Goal: Transaction & Acquisition: Download file/media

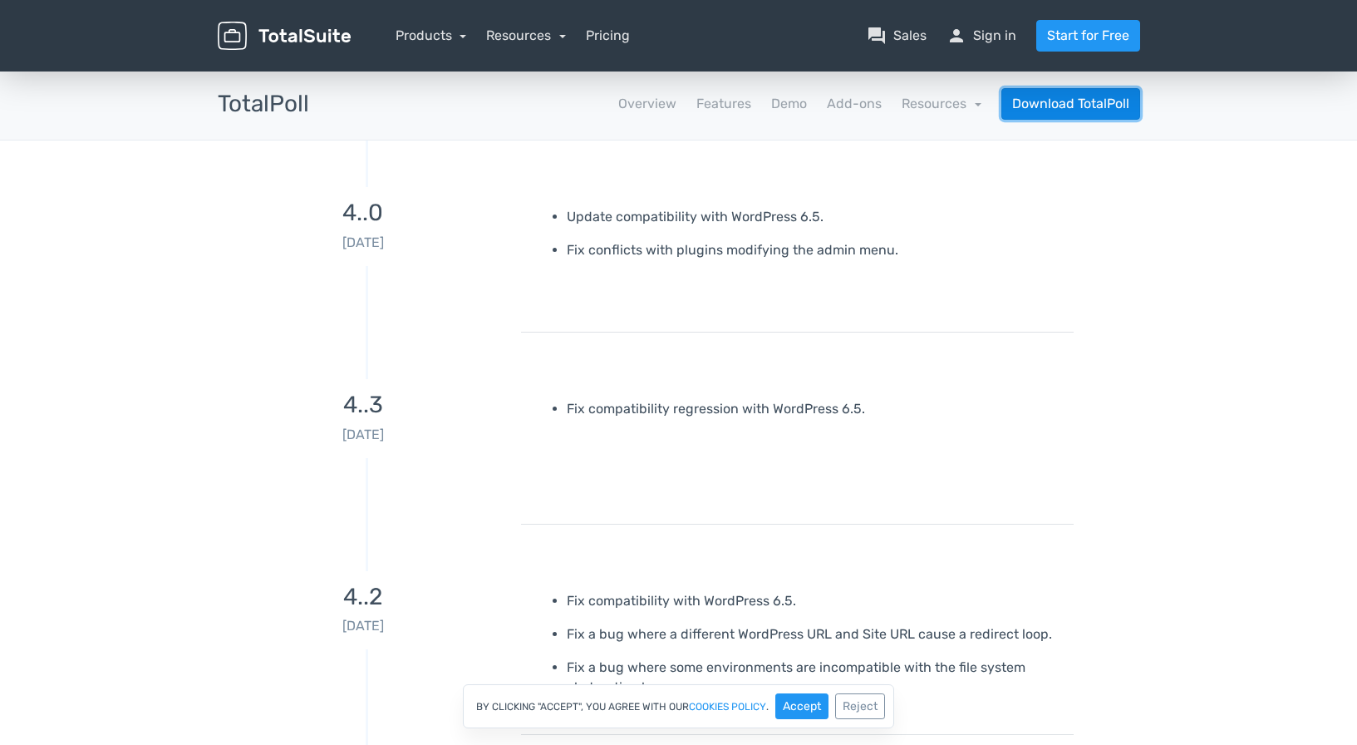
click at [1045, 99] on link "Download TotalPoll" at bounding box center [1070, 104] width 139 height 32
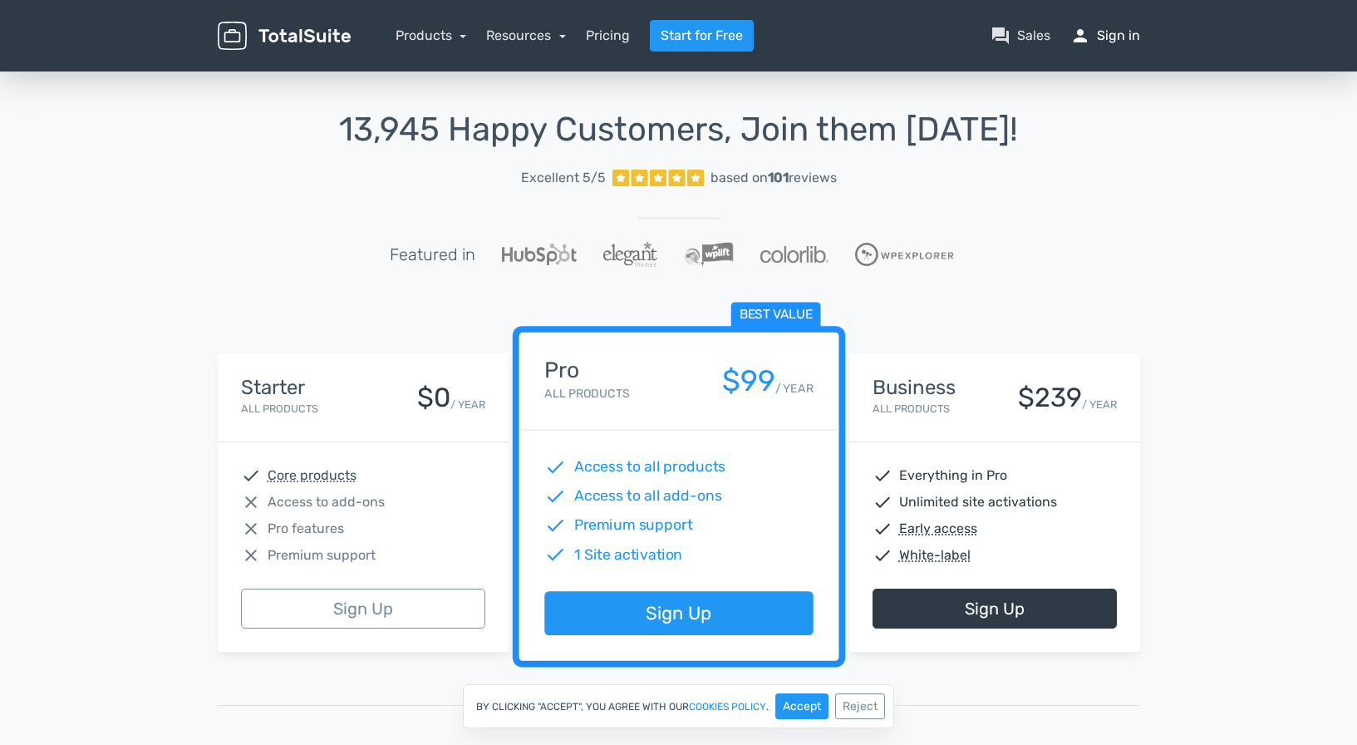
click at [1123, 41] on link "person Sign in" at bounding box center [1105, 36] width 70 height 20
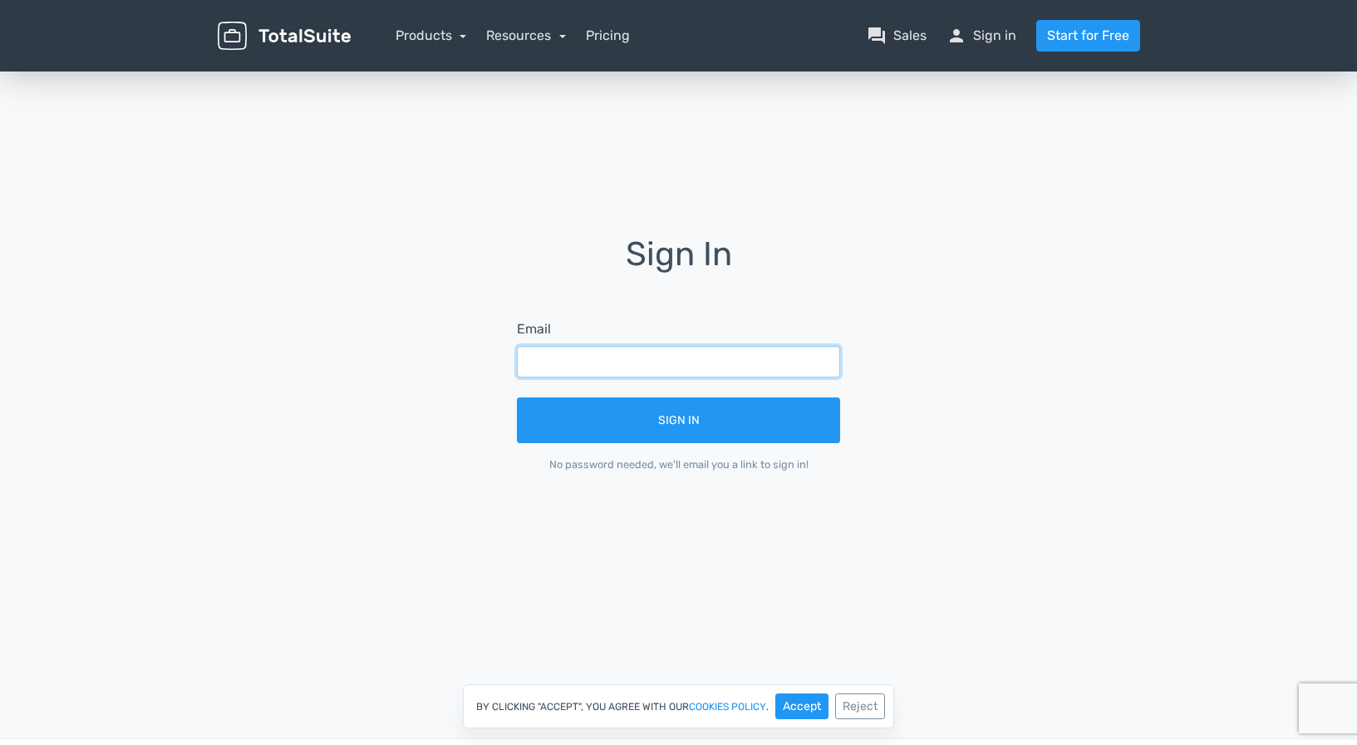
click at [632, 364] on input "text" at bounding box center [678, 362] width 323 height 32
type input "[EMAIL_ADDRESS][DOMAIN_NAME]"
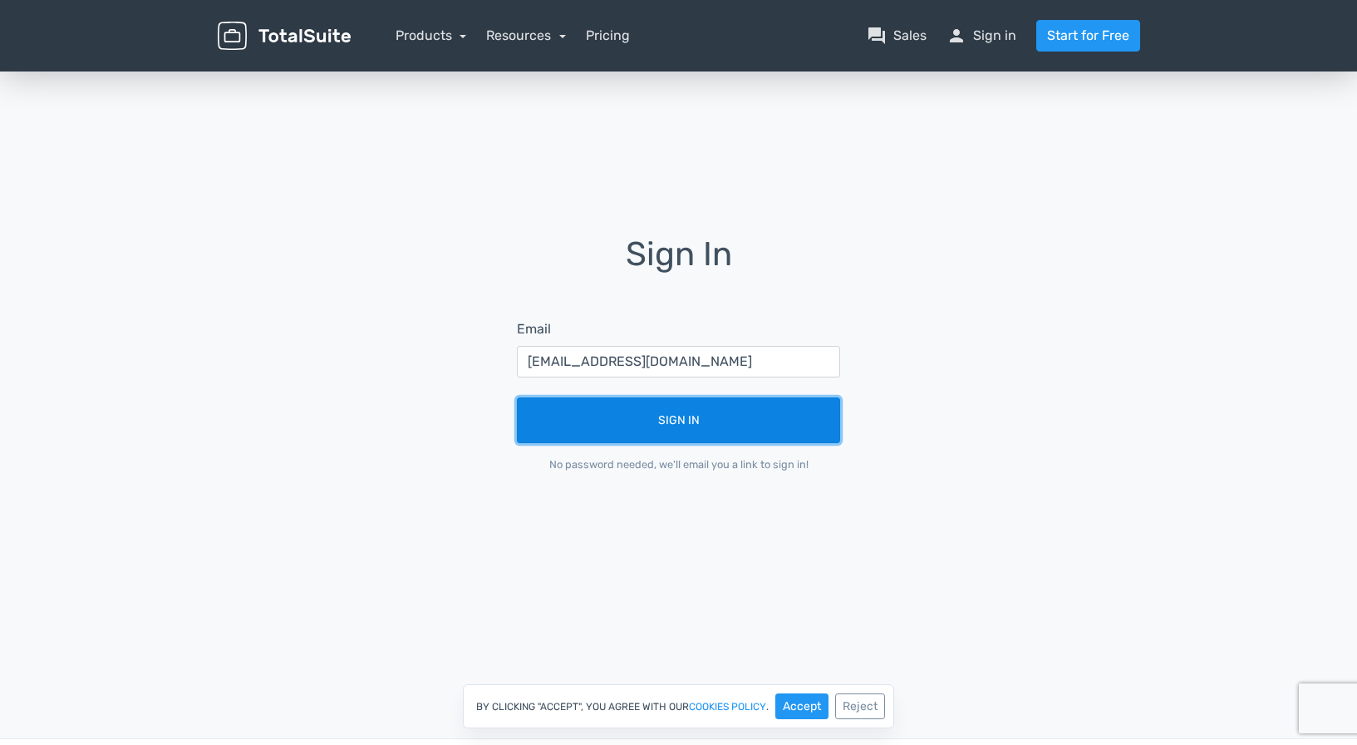
click at [676, 424] on button "Sign In" at bounding box center [678, 420] width 323 height 46
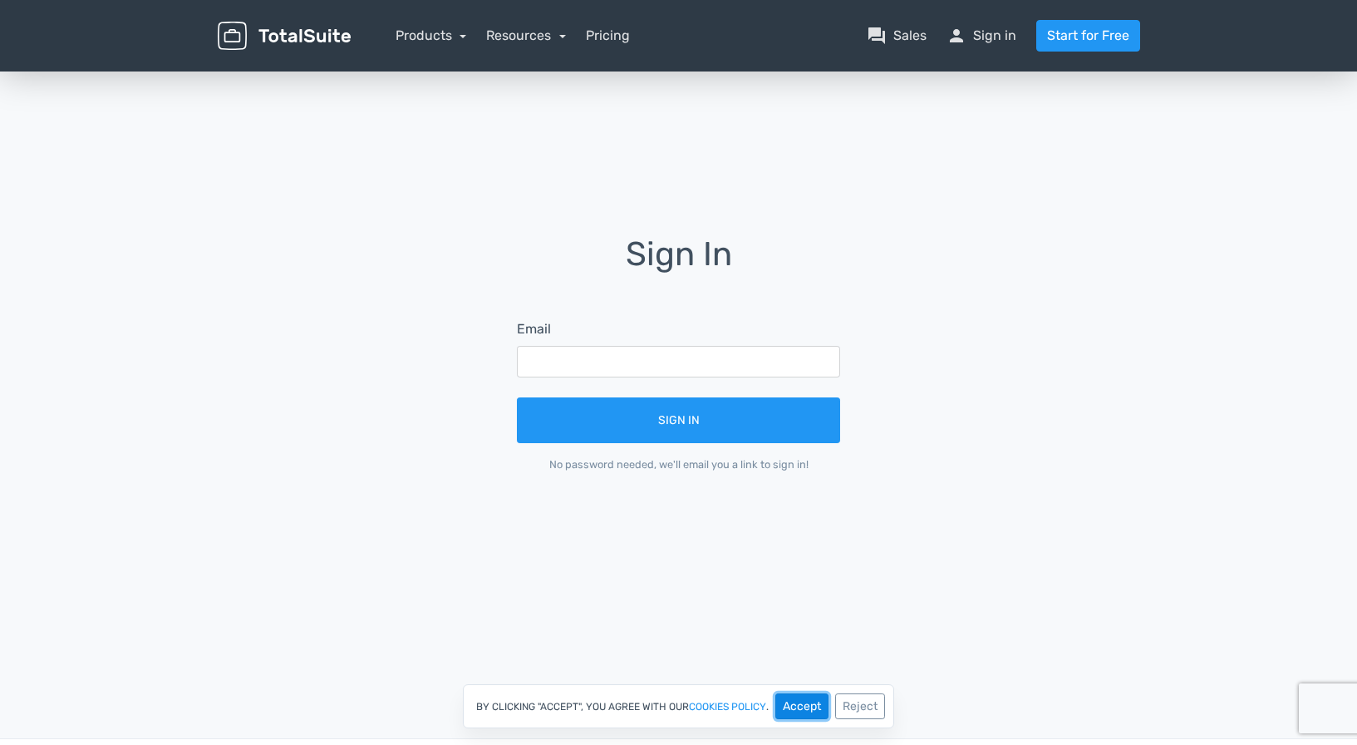
click at [814, 714] on button "Accept" at bounding box center [801, 706] width 53 height 26
click at [623, 353] on input "text" at bounding box center [678, 362] width 323 height 32
type input "[EMAIL_ADDRESS][DOMAIN_NAME]"
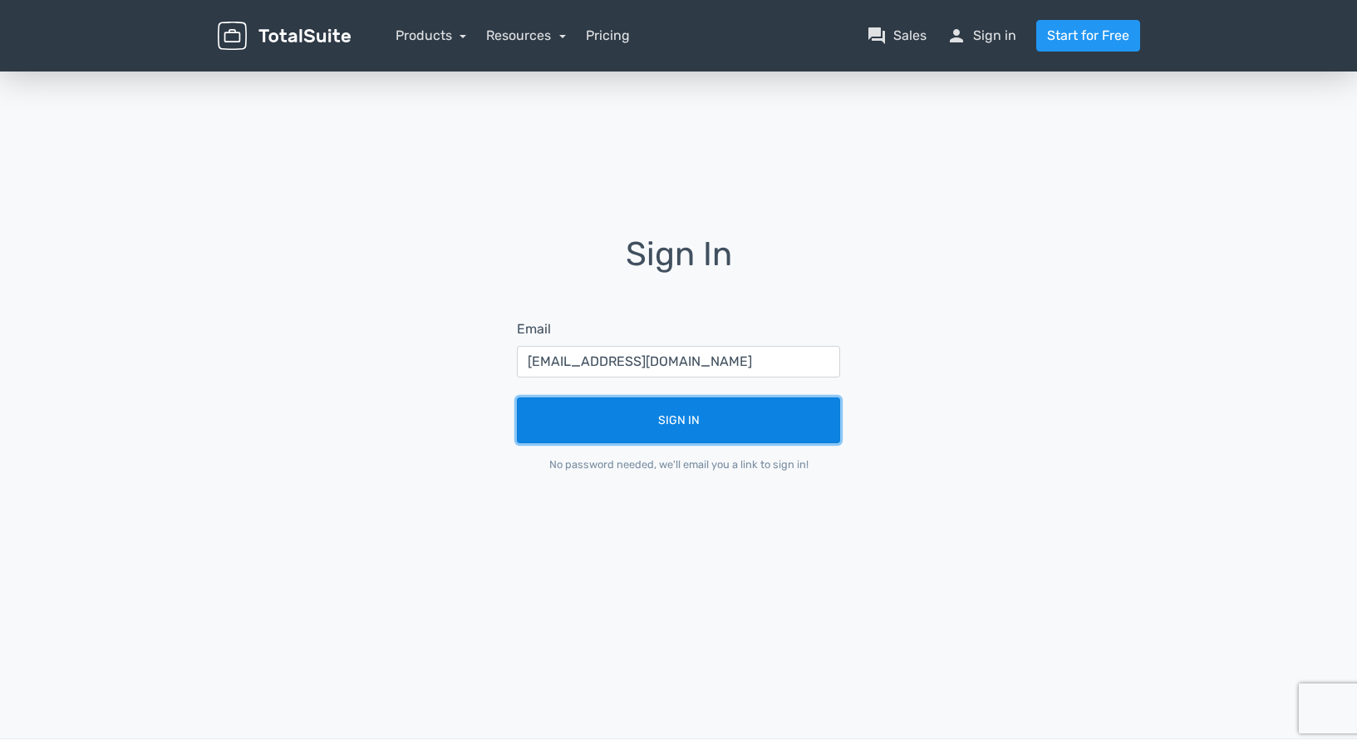
click at [652, 421] on button "Sign In" at bounding box center [678, 420] width 323 height 46
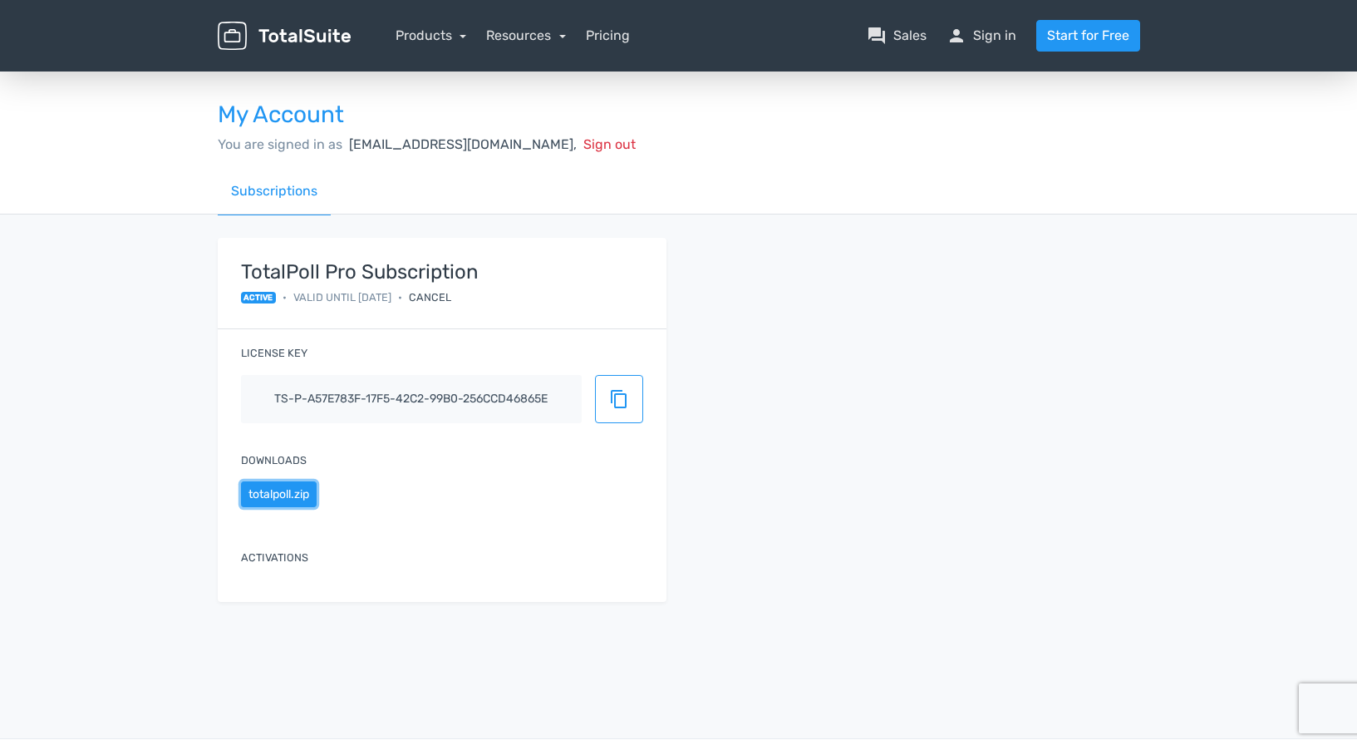
click at [269, 496] on button "totalpoll.zip" at bounding box center [279, 494] width 76 height 26
